Goal: Feedback & Contribution: Submit feedback/report problem

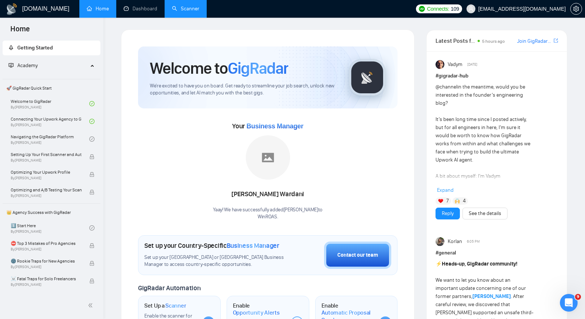
click at [186, 10] on link "Scanner" at bounding box center [185, 9] width 27 height 6
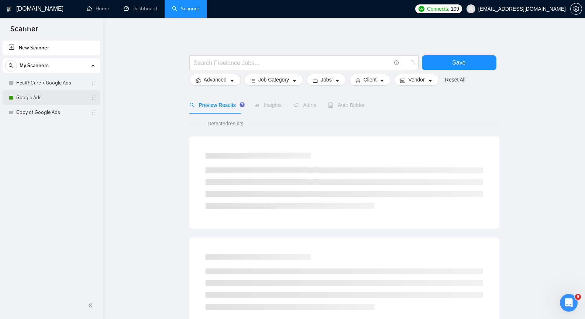
click at [44, 101] on link "Google Ads" at bounding box center [51, 97] width 70 height 15
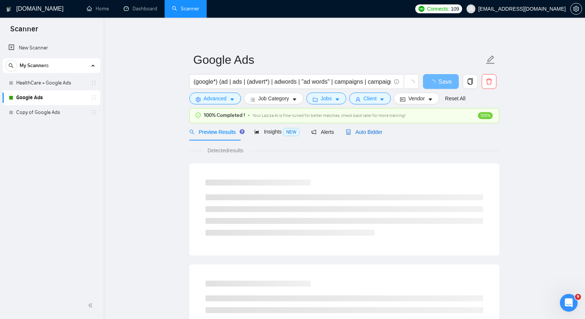
click at [371, 131] on span "Auto Bidder" at bounding box center [364, 132] width 37 height 6
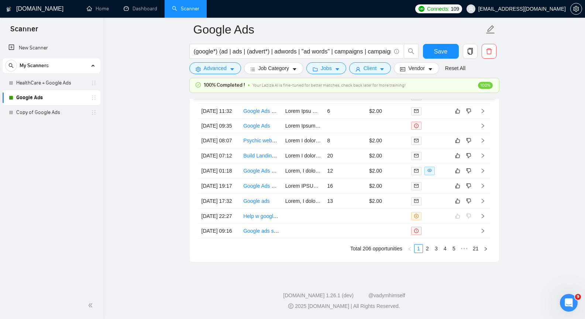
scroll to position [1993, 0]
click at [429, 249] on link "2" at bounding box center [427, 249] width 8 height 8
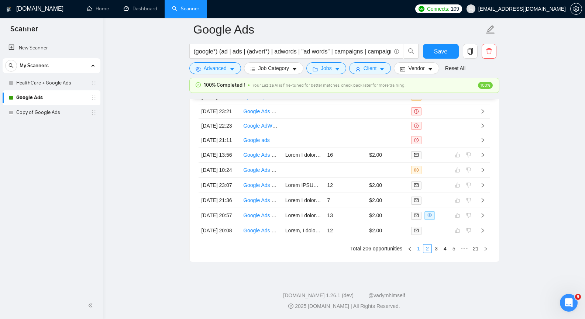
click at [421, 250] on link "1" at bounding box center [419, 249] width 8 height 8
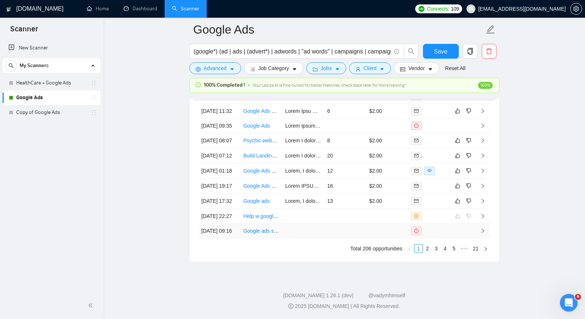
click at [484, 229] on icon "right" at bounding box center [482, 231] width 5 height 5
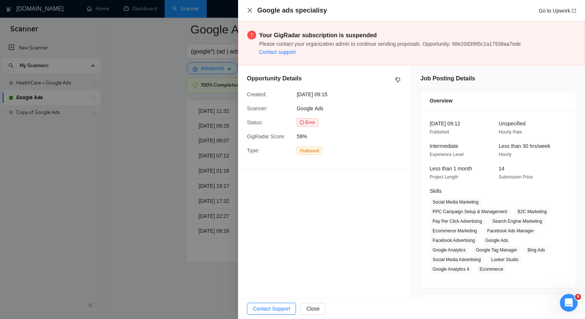
click at [249, 11] on icon "close" at bounding box center [250, 10] width 4 height 4
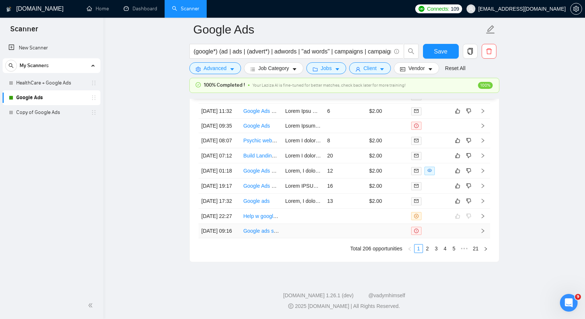
scroll to position [1956, 0]
click at [481, 204] on icon "right" at bounding box center [482, 201] width 5 height 5
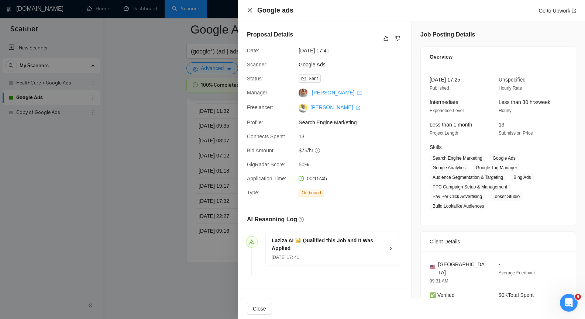
click at [248, 9] on icon "close" at bounding box center [250, 10] width 6 height 6
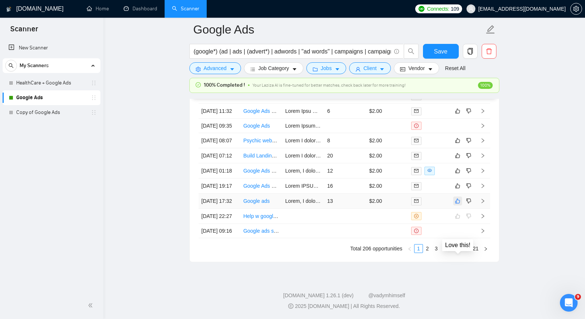
click at [458, 204] on icon "like" at bounding box center [457, 201] width 5 height 6
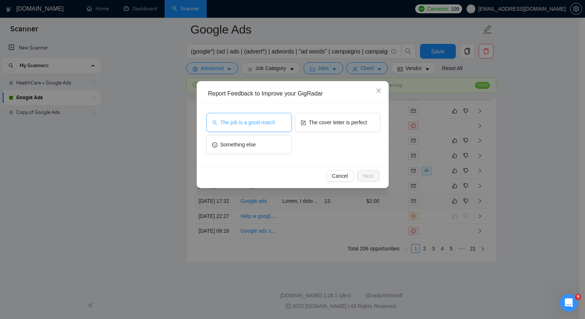
click at [246, 128] on button "The job is a good match" at bounding box center [249, 122] width 86 height 19
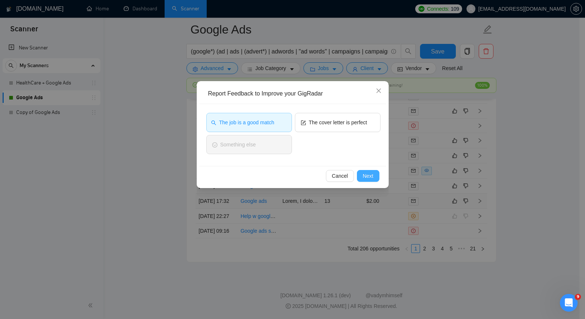
click at [377, 178] on button "Next" at bounding box center [368, 176] width 23 height 12
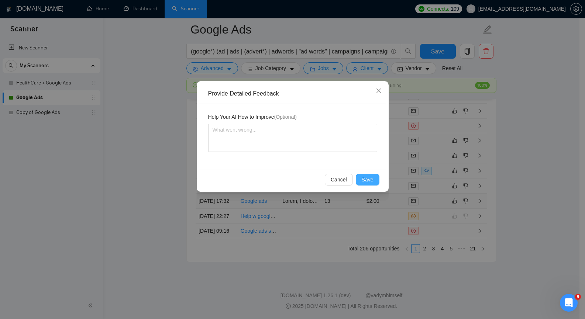
click at [374, 180] on button "Save" at bounding box center [368, 180] width 24 height 12
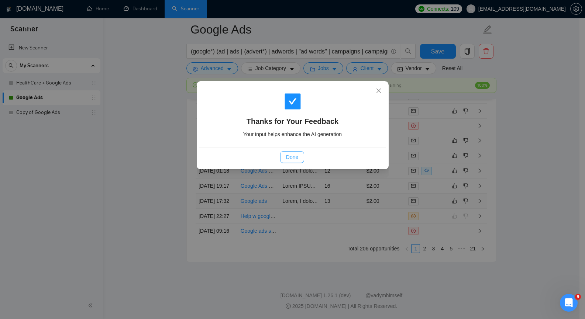
click at [291, 155] on span "Done" at bounding box center [292, 157] width 12 height 8
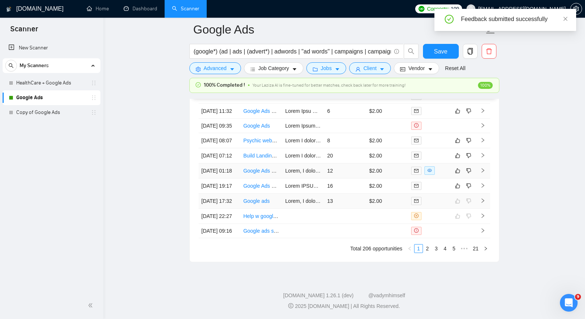
scroll to position [1956, 0]
click at [483, 189] on icon "right" at bounding box center [482, 185] width 5 height 5
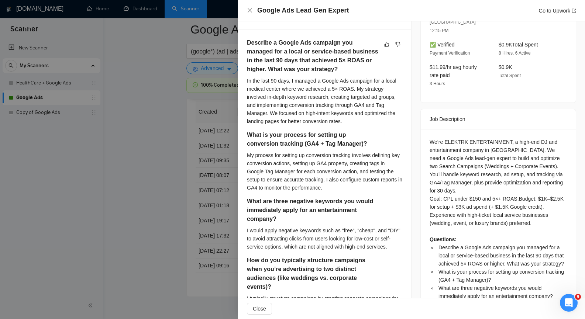
scroll to position [243, 0]
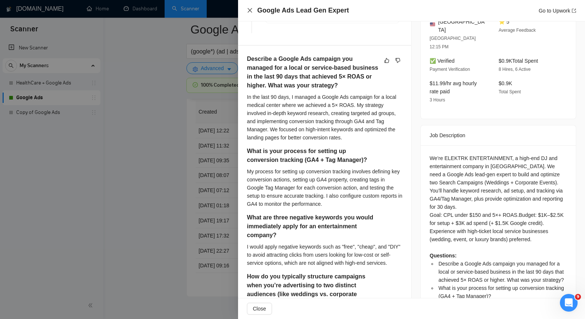
click at [250, 12] on icon "close" at bounding box center [250, 10] width 6 height 6
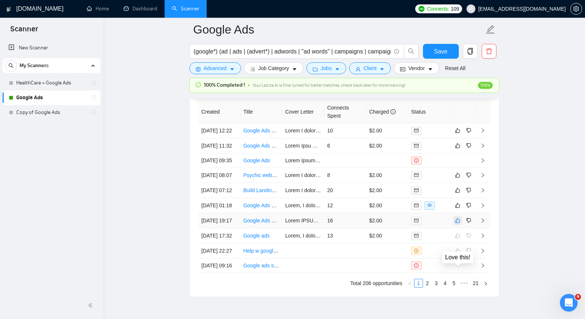
click at [459, 223] on icon "like" at bounding box center [457, 221] width 5 height 5
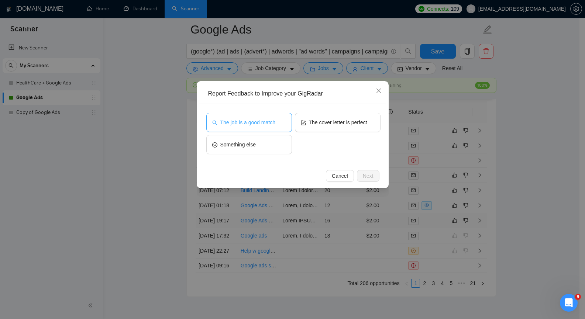
click at [247, 121] on span "The job is a good match" at bounding box center [247, 123] width 55 height 8
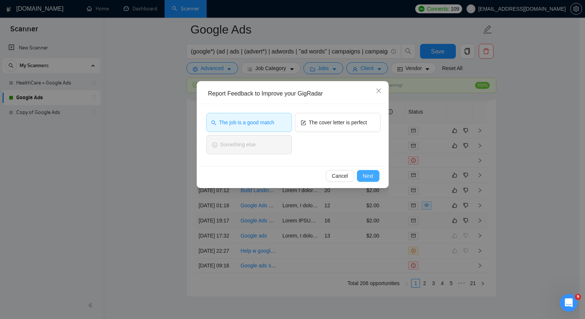
click at [370, 178] on span "Next" at bounding box center [368, 176] width 11 height 8
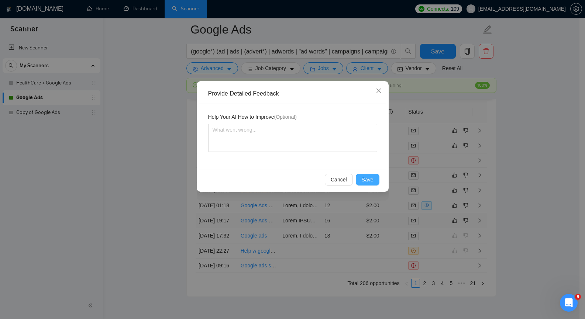
click at [368, 179] on span "Save" at bounding box center [368, 180] width 12 height 8
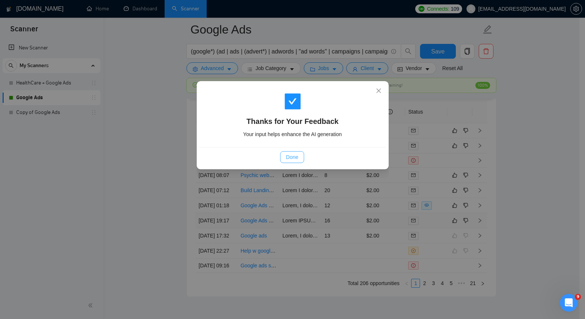
click at [287, 157] on span "Done" at bounding box center [292, 157] width 12 height 8
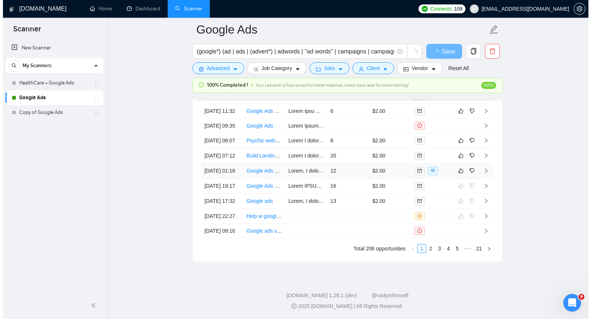
scroll to position [1882, 0]
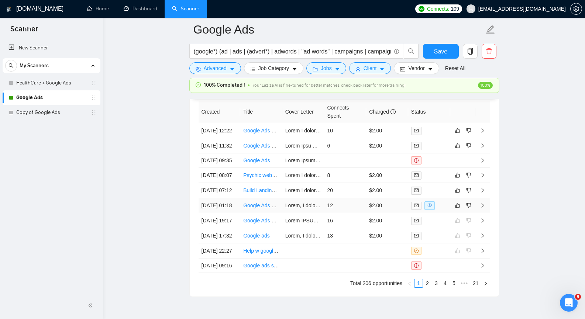
click at [481, 208] on icon "right" at bounding box center [482, 205] width 5 height 5
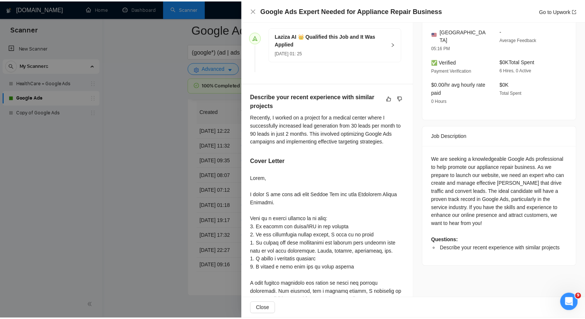
scroll to position [222, 0]
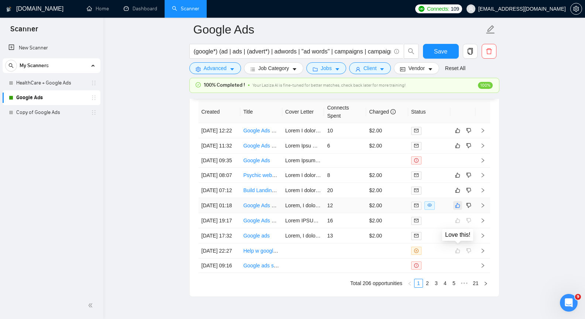
click at [458, 209] on icon "like" at bounding box center [457, 206] width 5 height 6
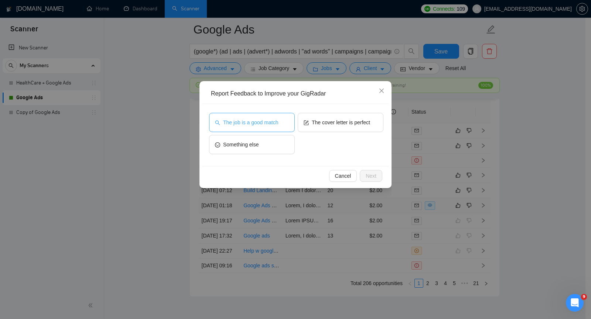
drag, startPoint x: 244, startPoint y: 128, endPoint x: 258, endPoint y: 130, distance: 13.7
click at [244, 128] on button "The job is a good match" at bounding box center [252, 122] width 86 height 19
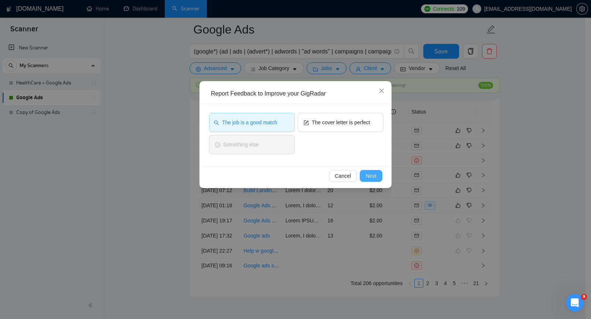
click at [369, 172] on button "Next" at bounding box center [371, 176] width 23 height 12
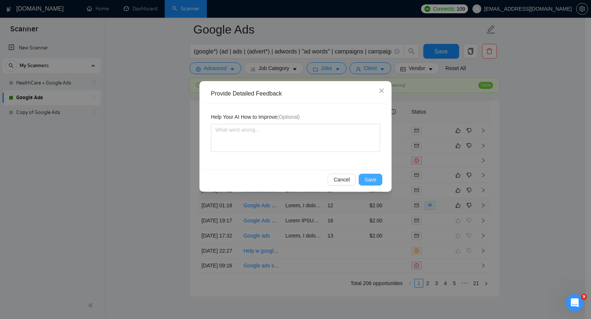
click at [367, 182] on span "Save" at bounding box center [370, 180] width 12 height 8
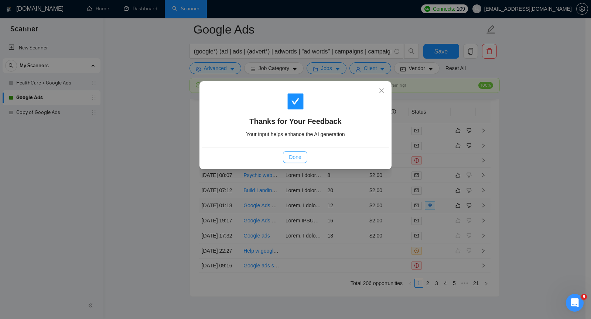
click at [291, 158] on span "Done" at bounding box center [295, 157] width 12 height 8
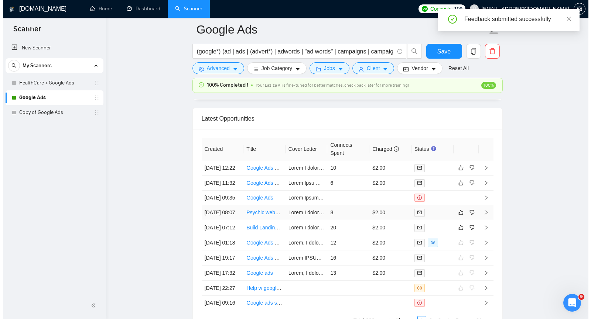
scroll to position [1846, 0]
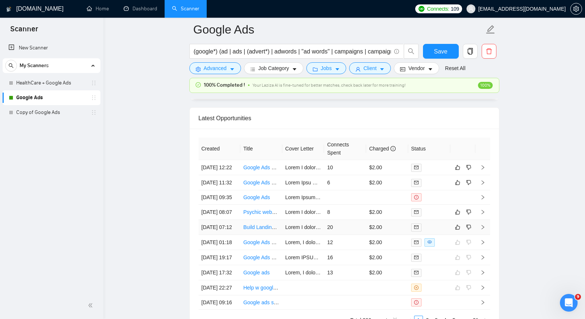
click at [481, 230] on icon "right" at bounding box center [482, 227] width 5 height 5
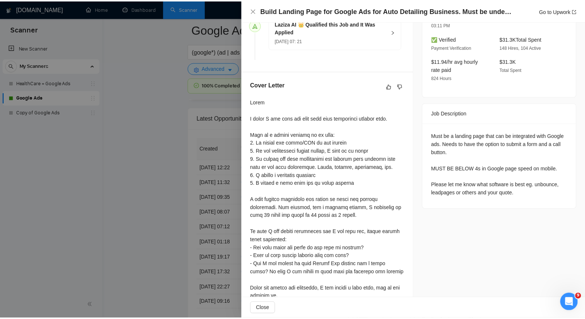
scroll to position [222, 0]
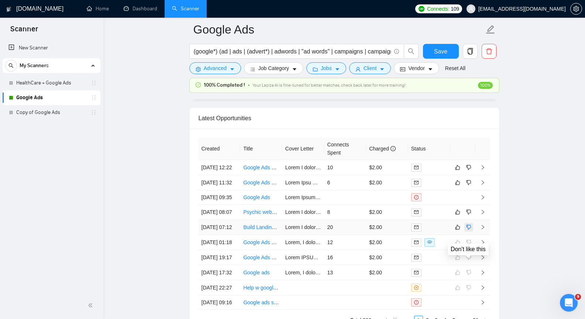
click at [470, 230] on icon "dislike" at bounding box center [468, 227] width 5 height 6
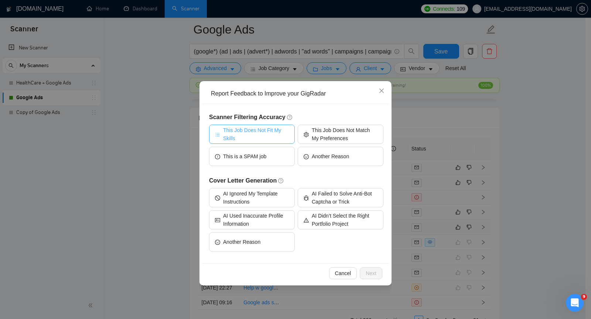
click at [262, 134] on span "This Job Does Not Fit My Skills" at bounding box center [256, 134] width 66 height 16
click at [371, 275] on span "Next" at bounding box center [370, 274] width 11 height 8
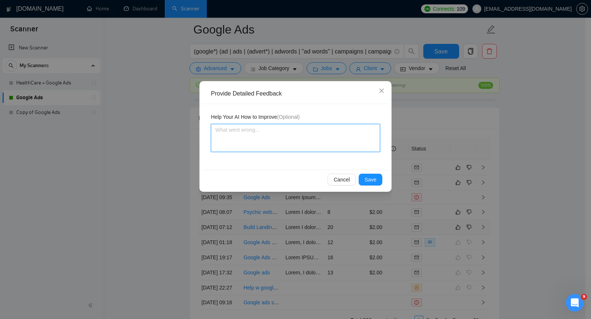
click at [290, 128] on textarea at bounding box center [295, 138] width 169 height 28
paste textarea "The client wants to create a landing page, not Google Ads."
type textarea "The client wants to create a landing page, not Google Ads."
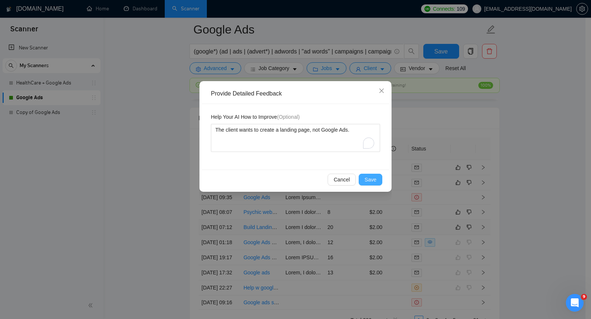
click at [370, 182] on span "Save" at bounding box center [370, 180] width 12 height 8
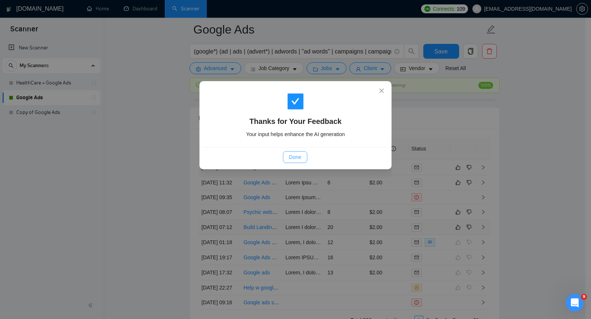
click at [296, 159] on span "Done" at bounding box center [295, 157] width 12 height 8
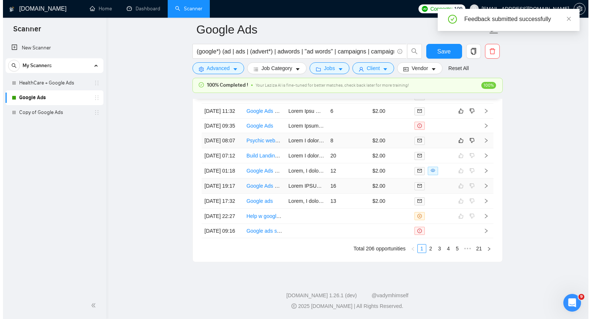
scroll to position [1809, 0]
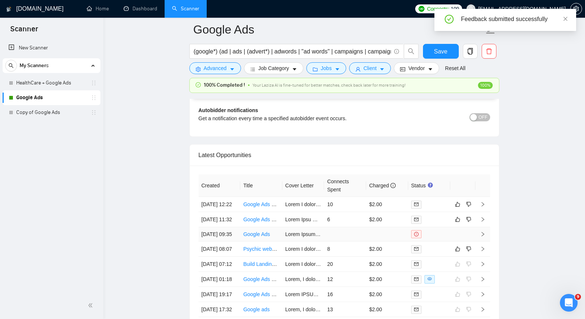
click at [483, 237] on icon "right" at bounding box center [482, 234] width 3 height 4
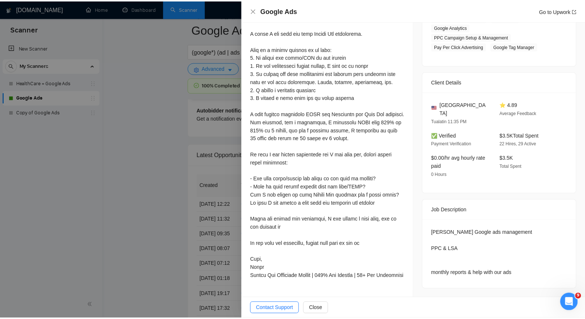
scroll to position [186, 0]
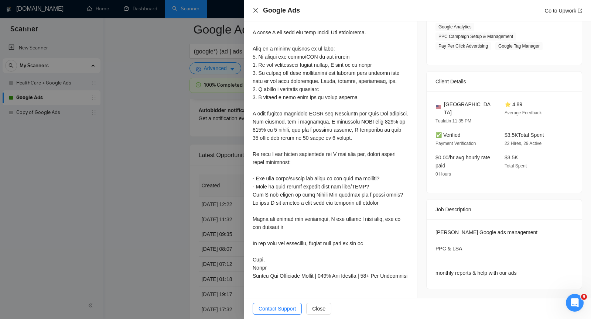
click at [257, 9] on icon "close" at bounding box center [255, 10] width 4 height 4
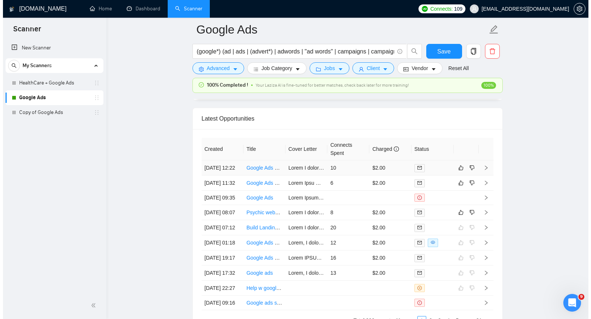
scroll to position [1846, 0]
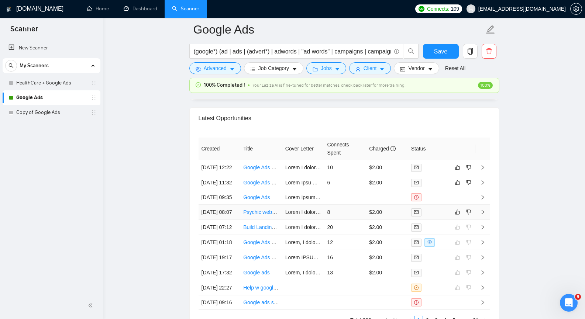
click at [484, 215] on icon "right" at bounding box center [482, 212] width 5 height 5
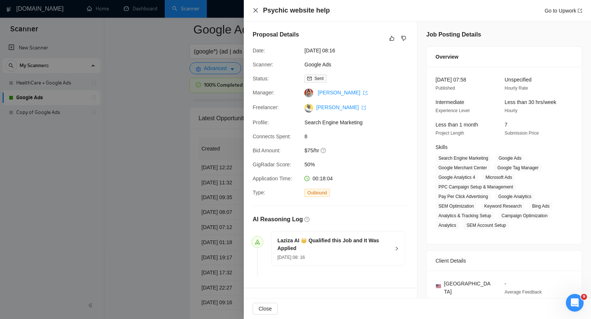
click at [254, 9] on icon "close" at bounding box center [255, 10] width 4 height 4
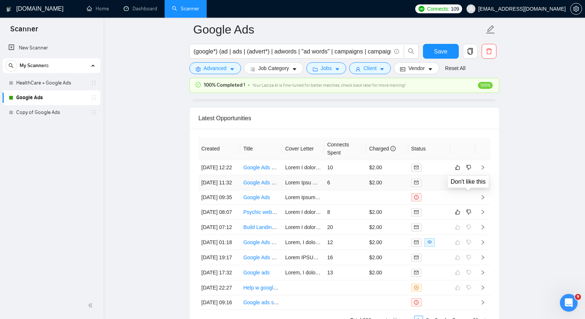
click at [469, 185] on icon "dislike" at bounding box center [468, 183] width 5 height 5
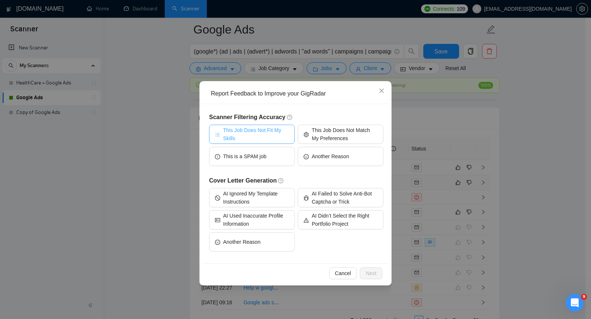
click at [275, 137] on span "This Job Does Not Fit My Skills" at bounding box center [256, 134] width 66 height 16
click at [371, 273] on span "Next" at bounding box center [370, 274] width 11 height 8
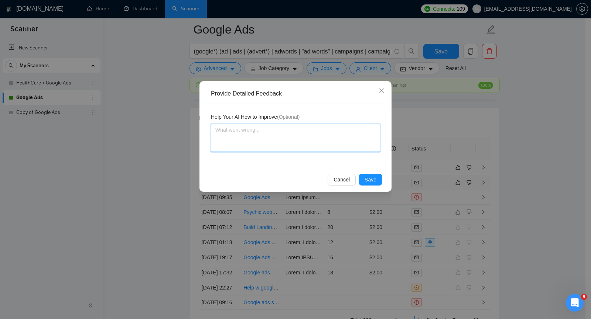
click at [292, 132] on textarea at bounding box center [295, 138] width 169 height 28
paste textarea "The client wants help with the landing page, not Google Ads."
type textarea "The client wants help with the landing page, not Google Ads."
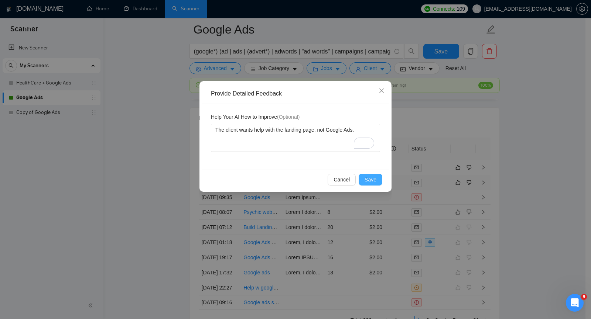
click at [375, 180] on span "Save" at bounding box center [370, 180] width 12 height 8
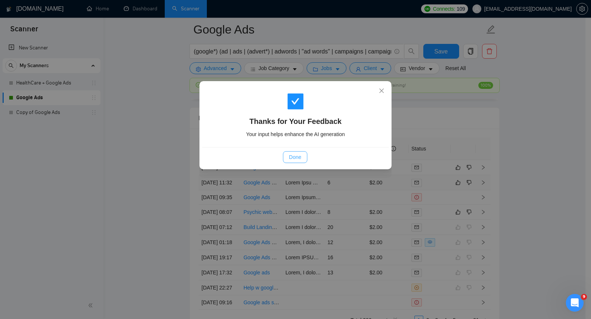
click at [301, 158] on span "Done" at bounding box center [295, 157] width 12 height 8
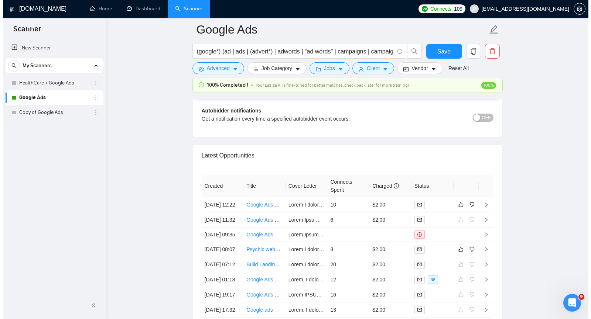
scroll to position [1809, 0]
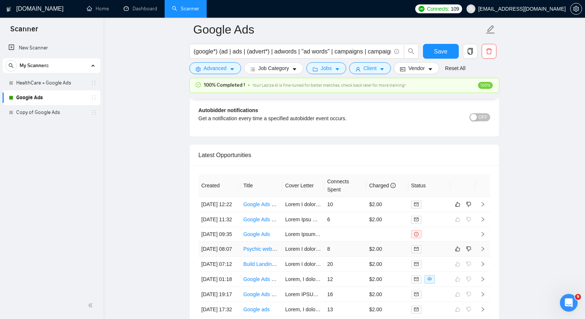
click at [484, 252] on icon "right" at bounding box center [482, 249] width 5 height 5
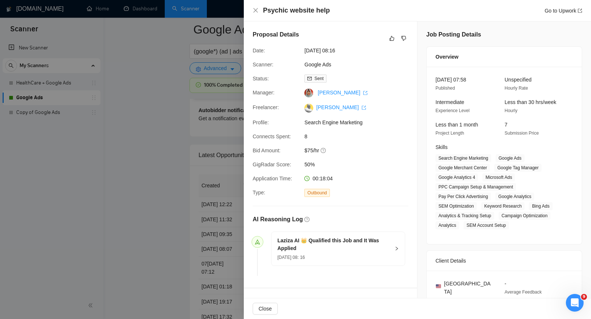
click at [417, 68] on div "Job Posting Details Overview [DATE] 07:58 Published Unspecified Hourly Rate Int…" at bounding box center [504, 304] width 174 height 566
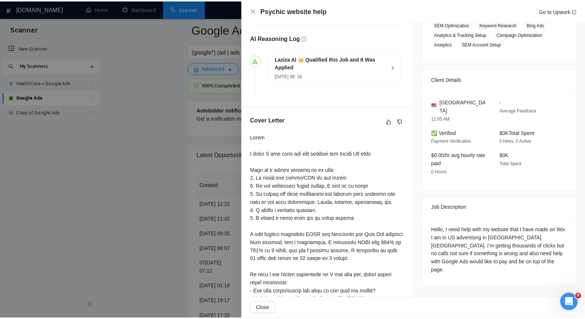
scroll to position [222, 0]
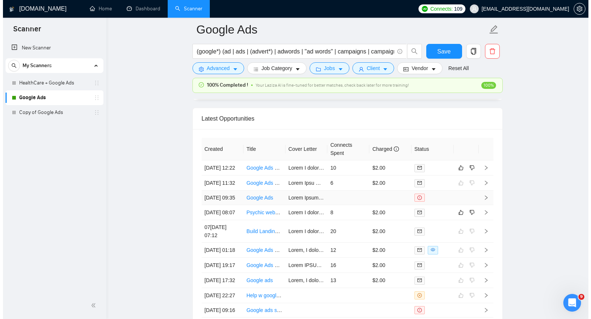
scroll to position [1846, 0]
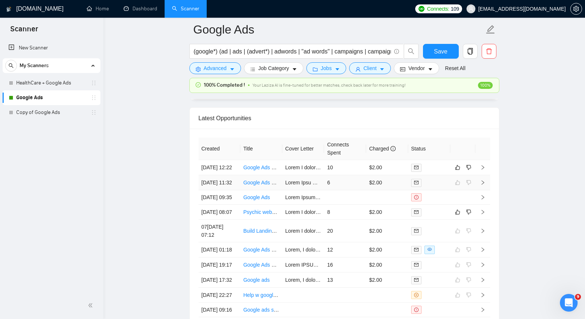
click at [482, 185] on icon "right" at bounding box center [482, 182] width 5 height 5
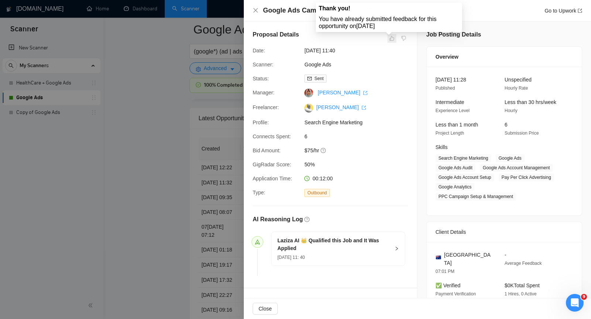
click at [389, 38] on span at bounding box center [391, 38] width 9 height 9
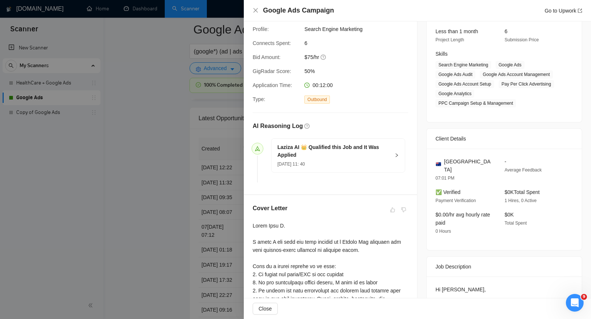
scroll to position [92, 0]
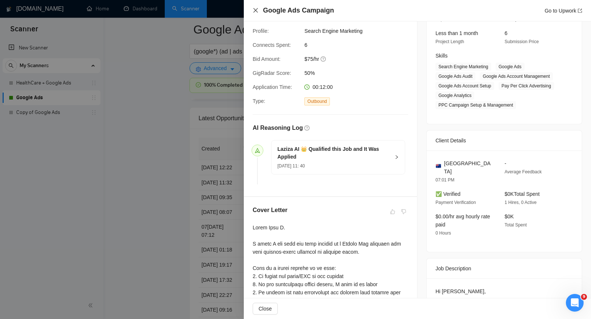
click at [255, 9] on icon "close" at bounding box center [256, 10] width 6 height 6
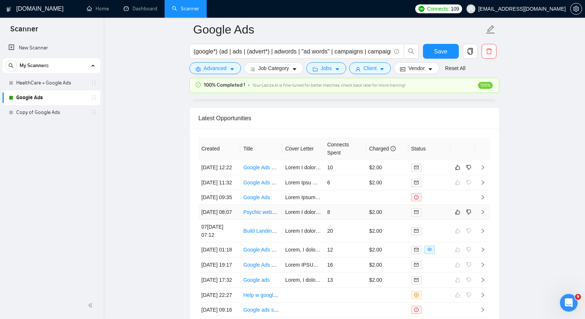
click at [483, 215] on icon "right" at bounding box center [482, 212] width 5 height 5
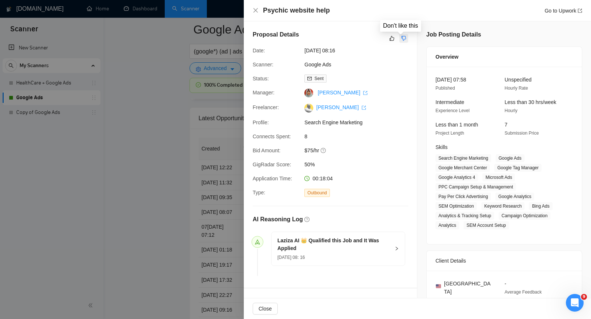
click at [401, 38] on icon "dislike" at bounding box center [403, 38] width 5 height 6
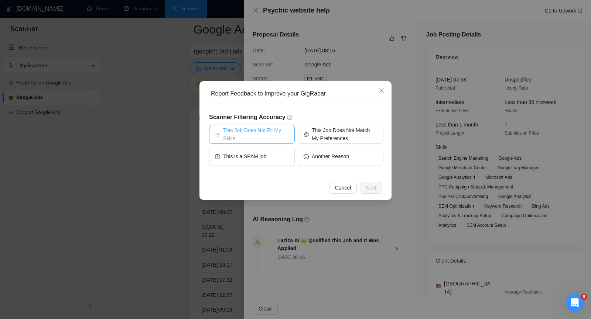
click at [269, 128] on span "This Job Does Not Fit My Skills" at bounding box center [256, 134] width 66 height 16
click at [374, 186] on span "Next" at bounding box center [370, 188] width 11 height 8
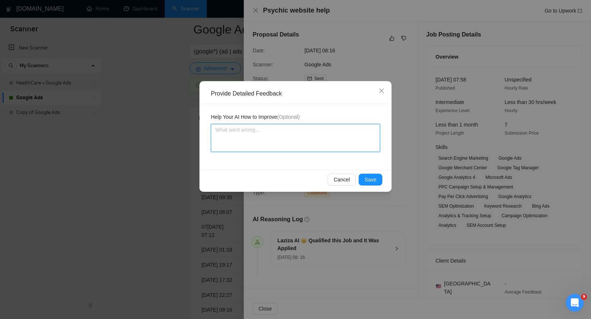
click at [307, 140] on textarea at bounding box center [295, 138] width 169 height 28
paste textarea "The client wants help with the landing page, not Google Ads."
type textarea "The client wants help with the landing page, not Google Ads."
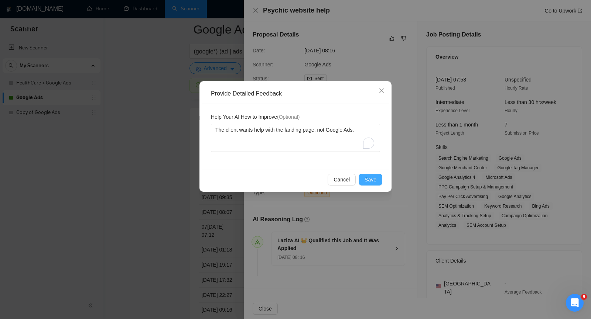
click at [375, 180] on span "Save" at bounding box center [370, 180] width 12 height 8
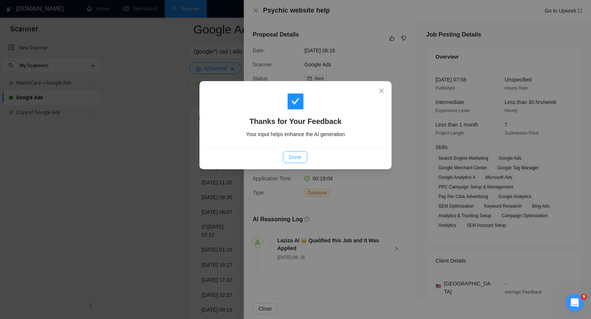
click at [296, 158] on span "Done" at bounding box center [295, 157] width 12 height 8
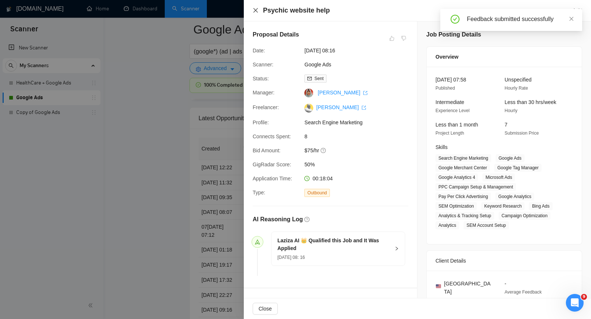
click at [255, 11] on icon "close" at bounding box center [256, 10] width 6 height 6
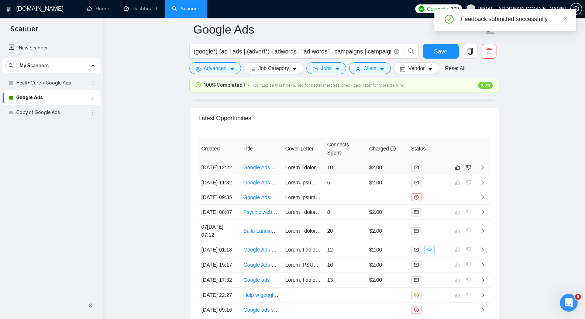
click at [483, 170] on icon "right" at bounding box center [482, 167] width 5 height 5
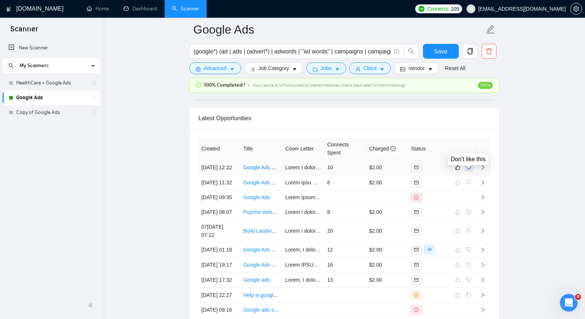
click at [471, 170] on icon "dislike" at bounding box center [468, 168] width 5 height 6
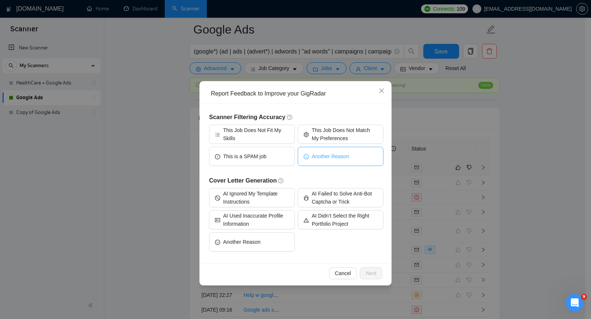
click at [343, 156] on span "Another Reason" at bounding box center [330, 156] width 37 height 8
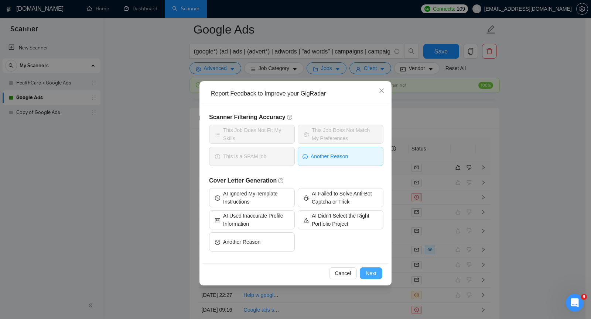
click at [371, 275] on span "Next" at bounding box center [370, 274] width 11 height 8
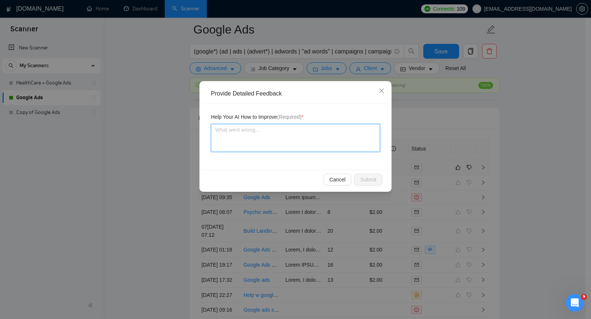
click at [279, 135] on textarea at bounding box center [295, 138] width 169 height 28
paste textarea "The customer doesn't know what they want."
type textarea "The customer doesn't know what they want."
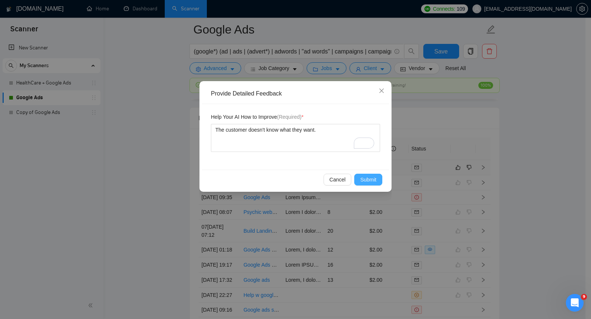
click at [374, 181] on span "Submit" at bounding box center [368, 180] width 16 height 8
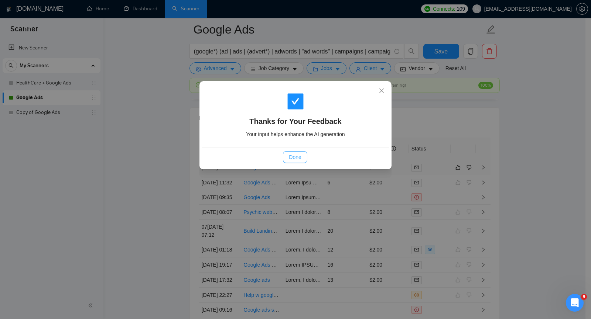
click at [300, 157] on span "Done" at bounding box center [295, 157] width 12 height 8
